Goal: Transaction & Acquisition: Purchase product/service

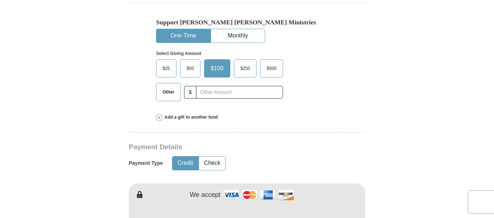
scroll to position [255, 0]
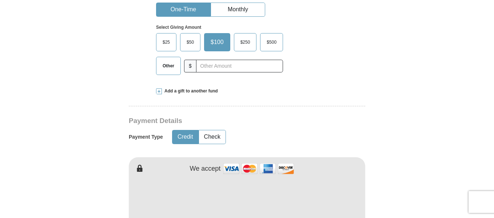
click at [200, 92] on span "Add a gift to another fund" at bounding box center [190, 91] width 56 height 6
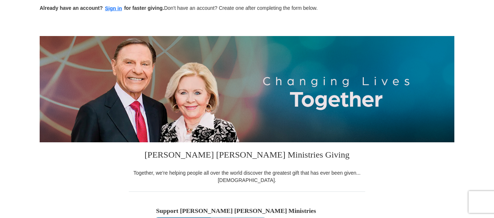
scroll to position [0, 0]
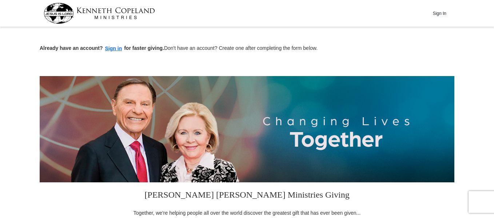
click at [115, 13] on img at bounding box center [99, 13] width 111 height 21
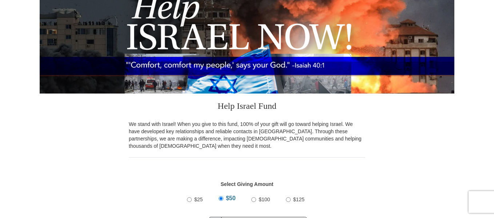
scroll to position [36, 0]
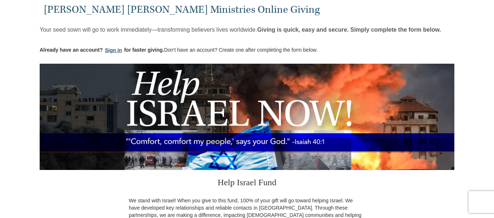
click at [111, 52] on button "Sign in" at bounding box center [113, 50] width 21 height 8
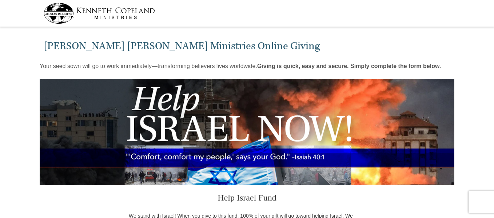
select select "MI"
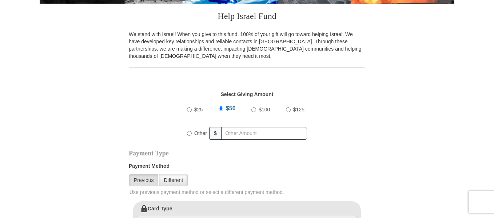
scroll to position [182, 0]
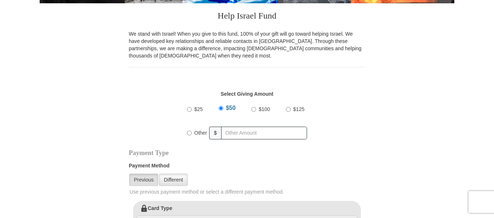
click at [254, 108] on input "$100" at bounding box center [253, 109] width 5 height 5
radio input "true"
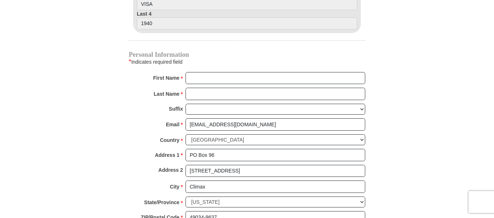
scroll to position [400, 0]
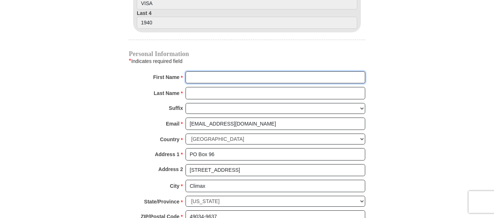
click at [208, 77] on input "First Name *" at bounding box center [275, 77] width 180 height 12
type input "Peace Community"
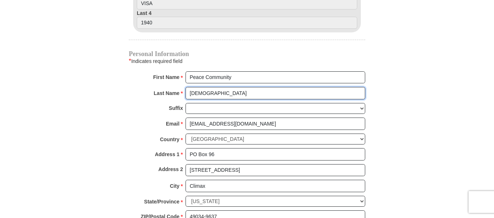
type input "Christian Church"
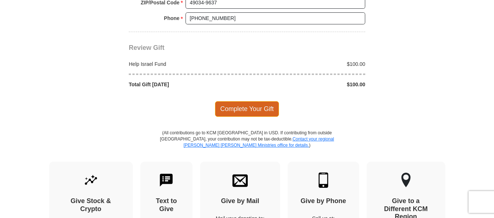
scroll to position [582, 0]
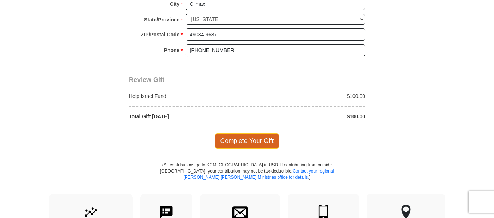
click at [242, 140] on span "Complete Your Gift" at bounding box center [247, 140] width 64 height 15
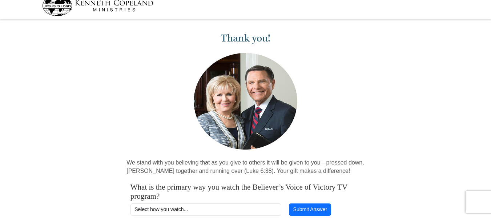
scroll to position [145, 0]
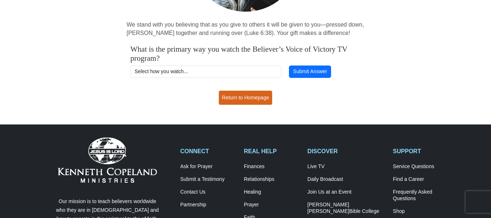
click at [232, 95] on link "Return to Homepage" at bounding box center [246, 98] width 54 height 14
